Goal: Communication & Community: Participate in discussion

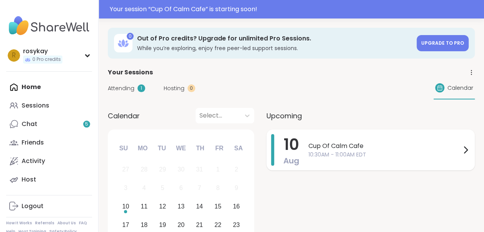
click at [335, 148] on span "Cup Of Calm Cafe" at bounding box center [385, 145] width 153 height 9
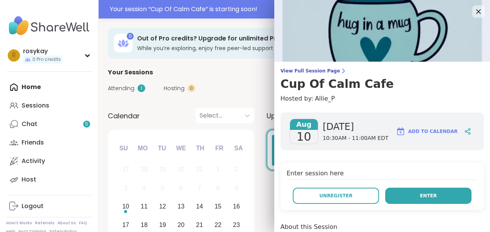
click at [406, 202] on button "Enter" at bounding box center [428, 196] width 86 height 16
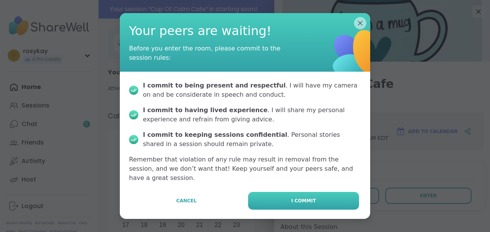
click at [345, 198] on button "I commit" at bounding box center [303, 201] width 111 height 18
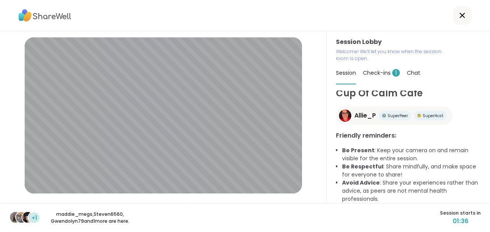
scroll to position [44, 0]
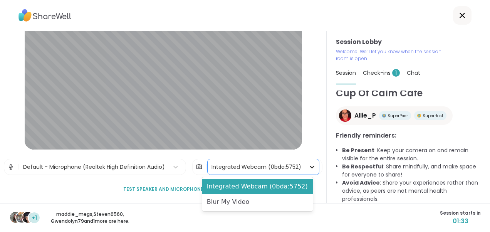
click at [308, 166] on icon at bounding box center [312, 167] width 8 height 8
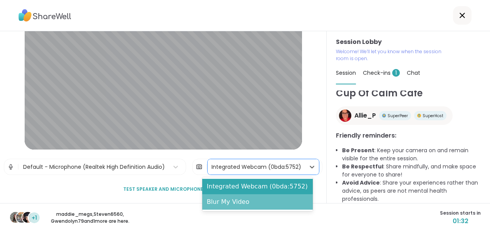
click at [267, 200] on div "Blur My Video" at bounding box center [257, 201] width 111 height 15
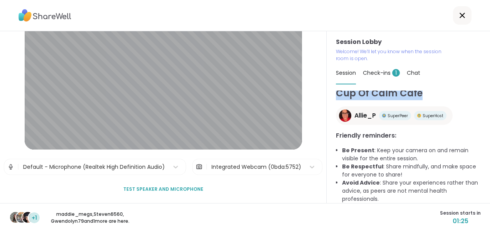
drag, startPoint x: 489, startPoint y: 83, endPoint x: 489, endPoint y: 100, distance: 17.0
click at [489, 100] on html "Session Lobby | Default - Microphone (Realtek High Definition Audio) | Integrat…" at bounding box center [245, 116] width 490 height 232
drag, startPoint x: 489, startPoint y: 100, endPoint x: 484, endPoint y: 120, distance: 20.6
click at [484, 120] on html "Session Lobby | Default - Microphone (Realtek High Definition Audio) | Integrat…" at bounding box center [245, 116] width 490 height 232
drag, startPoint x: 476, startPoint y: 119, endPoint x: 476, endPoint y: 130, distance: 10.8
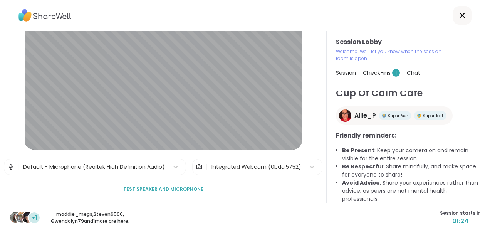
click at [476, 130] on div "Session Lobby Welcome! We’ll let you know when the session room is open. Sessio…" at bounding box center [408, 117] width 163 height 172
click at [110, 212] on p "[PERSON_NAME] , Steven6560 , Gwendolyn79 and 1 more are here." at bounding box center [90, 218] width 86 height 14
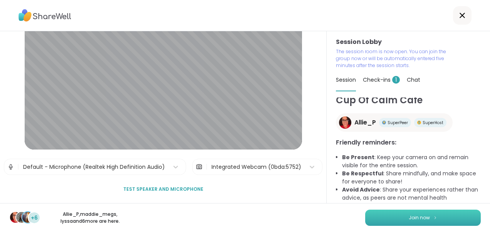
click at [409, 215] on span "Join now" at bounding box center [419, 217] width 21 height 7
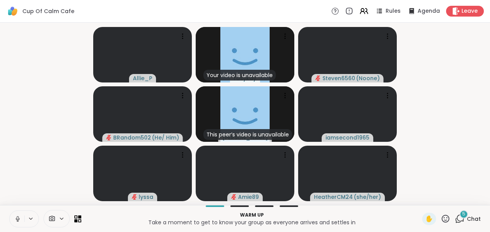
click at [18, 216] on icon at bounding box center [17, 218] width 7 height 7
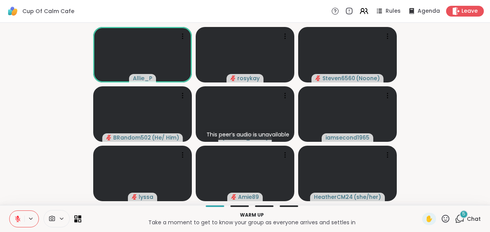
click at [18, 216] on icon at bounding box center [17, 218] width 7 height 7
click at [460, 216] on div "5" at bounding box center [464, 214] width 8 height 8
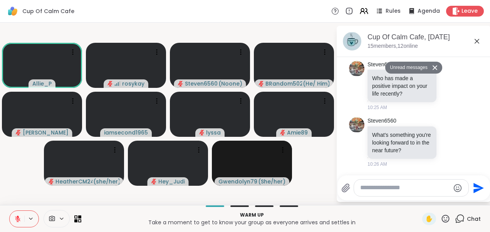
scroll to position [734, 0]
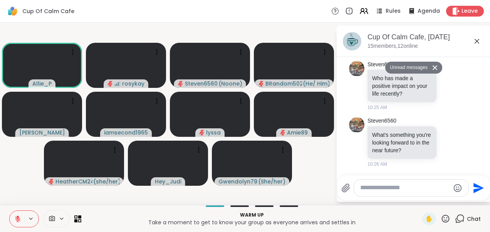
click at [432, 69] on icon at bounding box center [434, 67] width 5 height 5
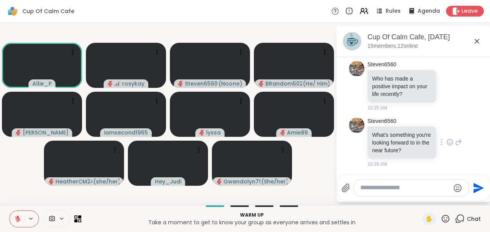
click at [457, 132] on div "Steven6560 What's something you're looking forward to in the near future? 10:26…" at bounding box center [413, 142] width 129 height 57
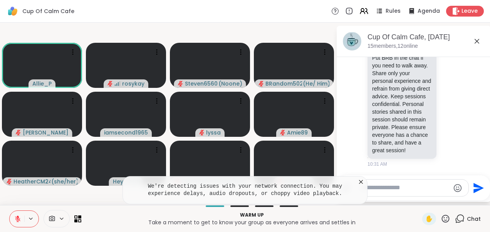
click at [361, 183] on icon at bounding box center [361, 182] width 4 height 4
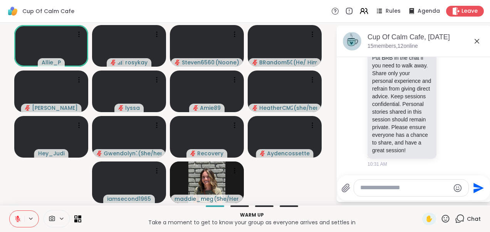
click at [19, 219] on icon at bounding box center [17, 218] width 7 height 7
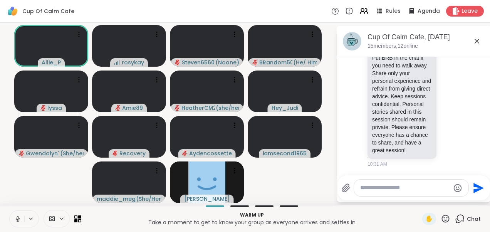
click at [19, 219] on icon at bounding box center [18, 219] width 4 height 2
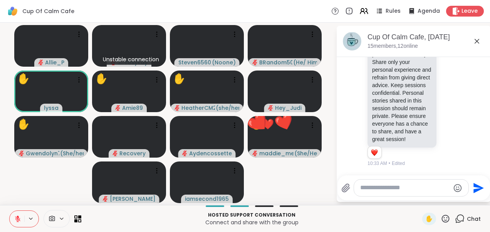
drag, startPoint x: 482, startPoint y: 131, endPoint x: 485, endPoint y: 155, distance: 23.7
click at [485, 155] on html "Cup Of Calm Cafe Rules Agenda Leave Allie_P Unstable connection rosykay Steven6…" at bounding box center [245, 116] width 490 height 232
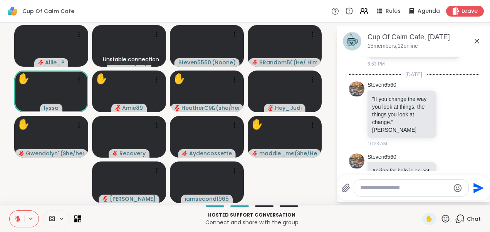
scroll to position [508, 0]
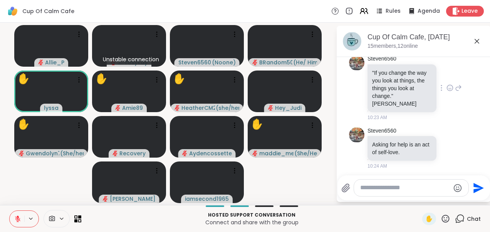
click at [447, 92] on icon at bounding box center [450, 88] width 7 height 8
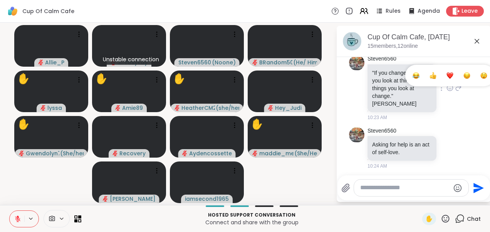
click at [447, 79] on div "Select Reaction: Heart" at bounding box center [450, 75] width 7 height 7
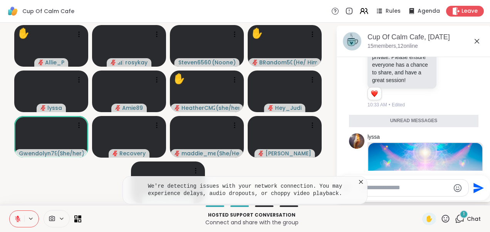
scroll to position [1069, 0]
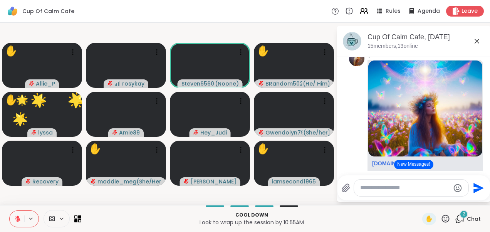
click at [189, 8] on div "Cup Of Calm Cafe Rules Agenda Leave" at bounding box center [245, 11] width 490 height 23
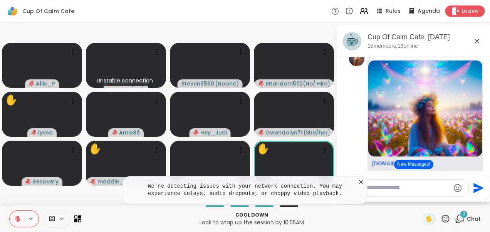
click at [462, 14] on span "Leave" at bounding box center [470, 11] width 17 height 8
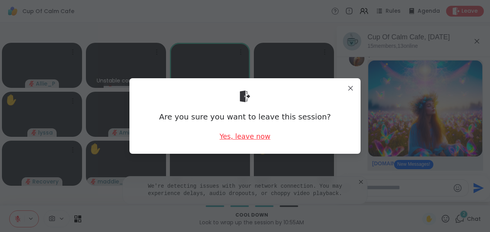
click at [234, 133] on div "Yes, leave now" at bounding box center [245, 136] width 51 height 10
